Goal: Task Accomplishment & Management: Manage account settings

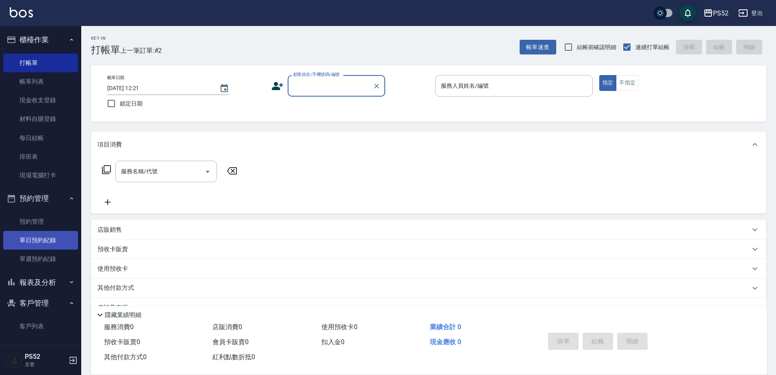
click at [35, 246] on link "單日預約紀錄" at bounding box center [40, 240] width 75 height 19
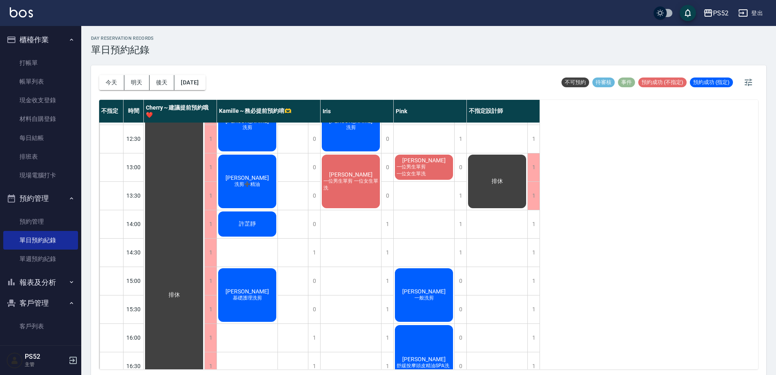
scroll to position [122, 0]
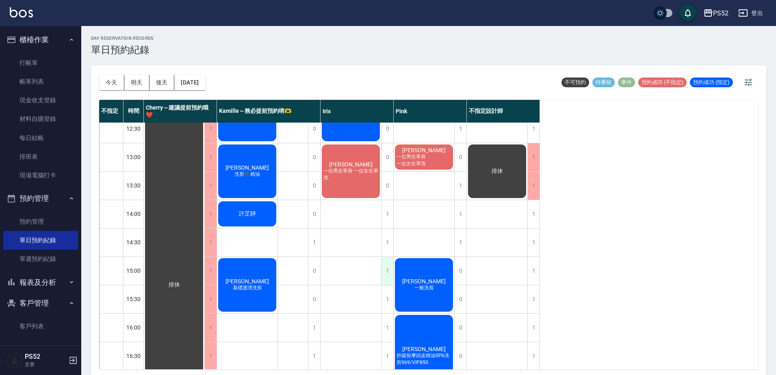
click at [384, 273] on div "1" at bounding box center [387, 271] width 12 height 28
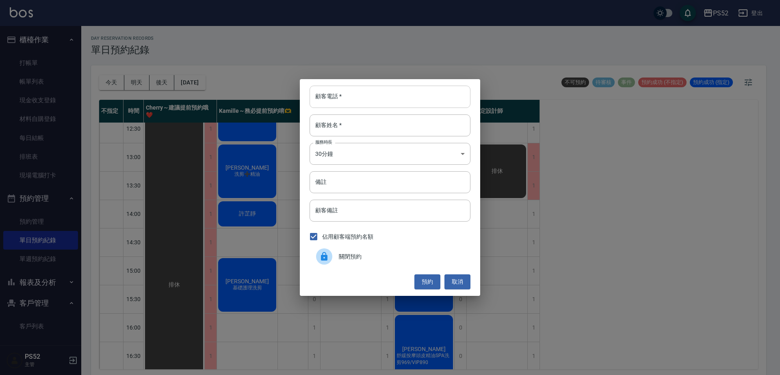
click at [327, 103] on input "顧客電話   *" at bounding box center [390, 97] width 161 height 22
click at [348, 98] on input "0975254287" at bounding box center [390, 97] width 161 height 22
type input "0975254287"
click at [368, 56] on div "顧客電話   * [PHONE_NUMBER] 顧客電話   * 顧客姓名   * 顧客姓名   * 服務時長 30分鐘 1 服務時長 備註 備註 顧客備註 …" at bounding box center [390, 187] width 780 height 375
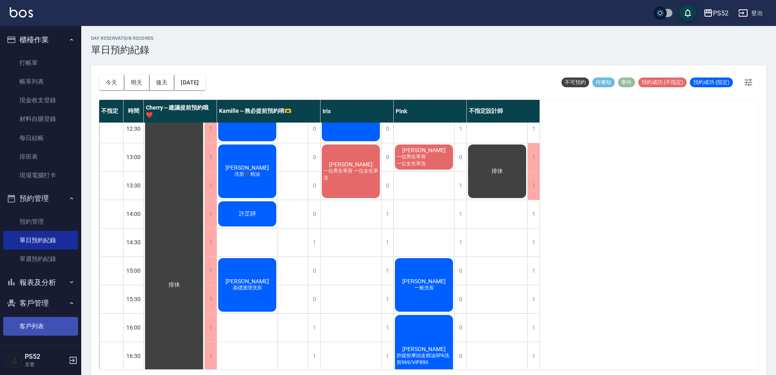
click at [45, 326] on link "客戶列表" at bounding box center [40, 326] width 75 height 19
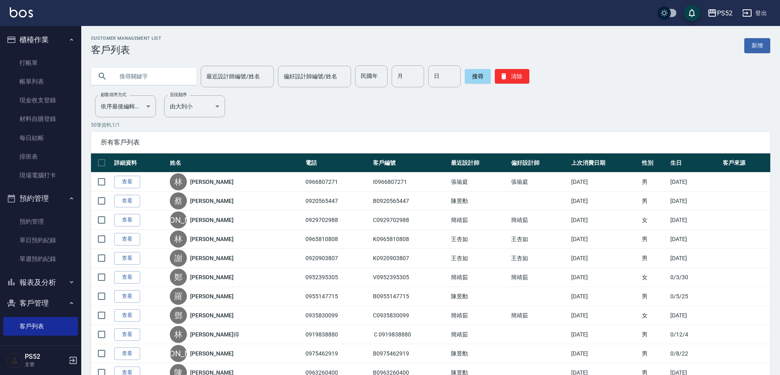
click at [162, 81] on input "text" at bounding box center [152, 76] width 76 height 22
paste input "0975254287"
type input "0975254287"
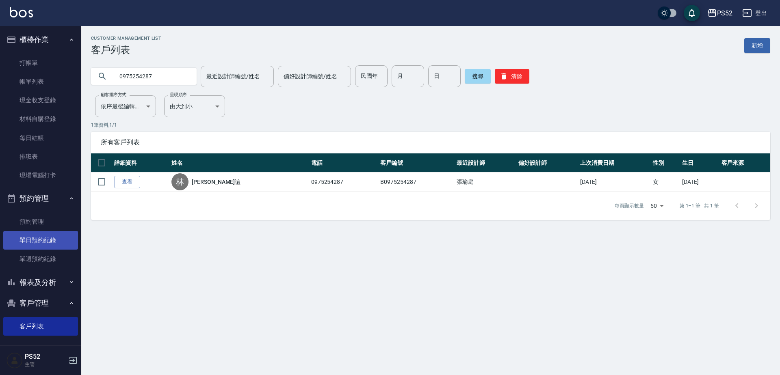
click at [30, 237] on link "單日預約紀錄" at bounding box center [40, 240] width 75 height 19
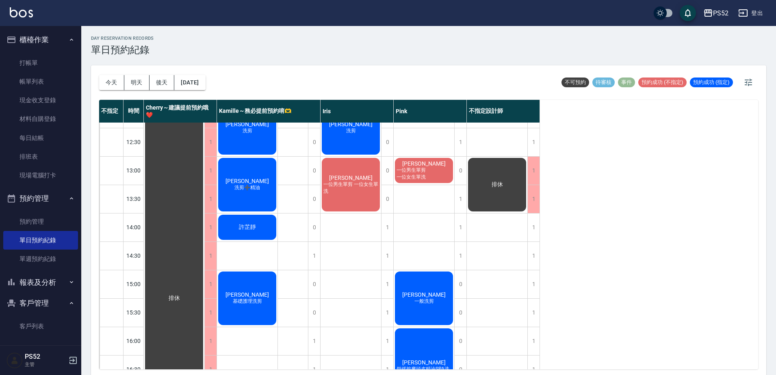
scroll to position [135, 0]
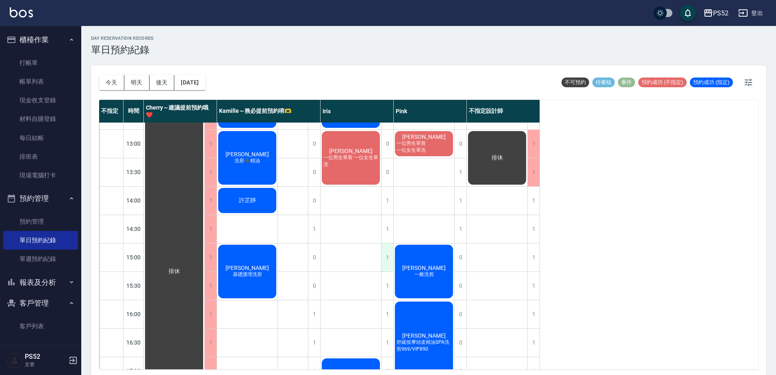
click at [386, 266] on div "1" at bounding box center [387, 258] width 12 height 28
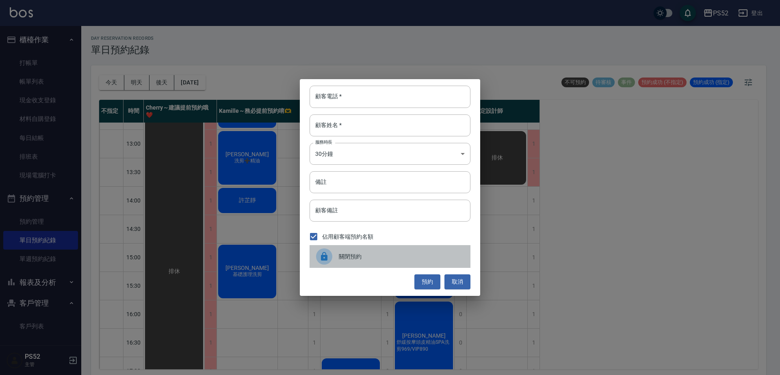
click at [372, 258] on span "關閉預約" at bounding box center [401, 257] width 125 height 9
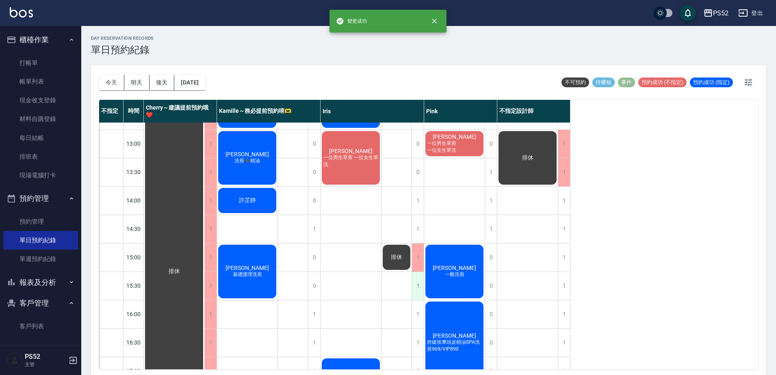
click at [418, 288] on div "1" at bounding box center [418, 286] width 12 height 28
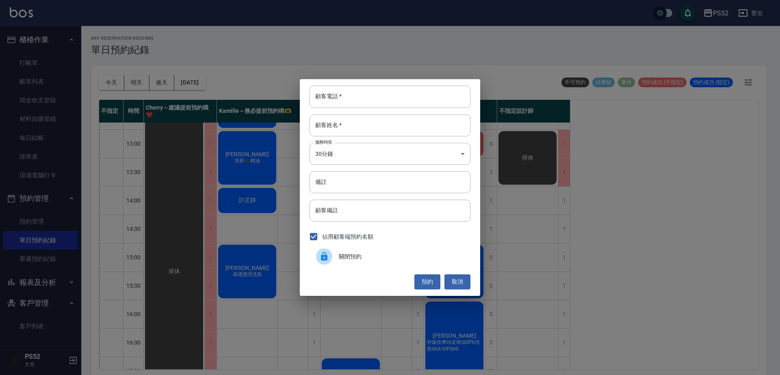
click at [358, 253] on span "關閉預約" at bounding box center [401, 257] width 125 height 9
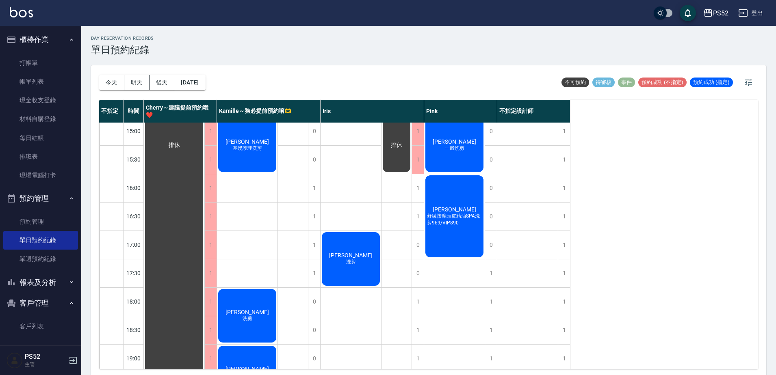
scroll to position [261, 0]
